Goal: Navigation & Orientation: Find specific page/section

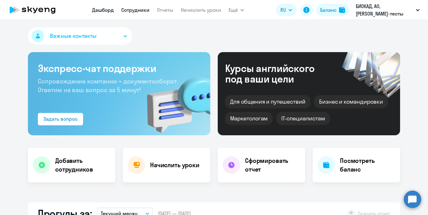
click at [146, 7] on link "Сотрудники" at bounding box center [135, 10] width 28 height 6
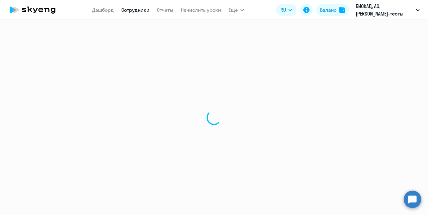
select select "30"
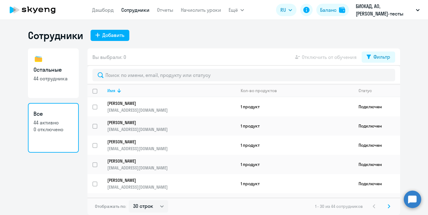
click at [185, 14] on nav "[PERSON_NAME] Отчеты Начислить уроки" at bounding box center [156, 10] width 129 height 12
click at [76, 70] on link "Остальные 44 сотрудника" at bounding box center [53, 73] width 51 height 50
select select "30"
